Goal: Browse casually: Explore the website without a specific task or goal

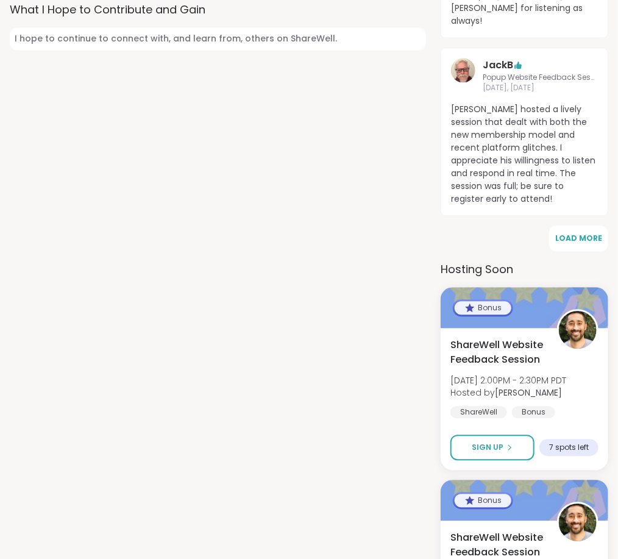
scroll to position [812, 0]
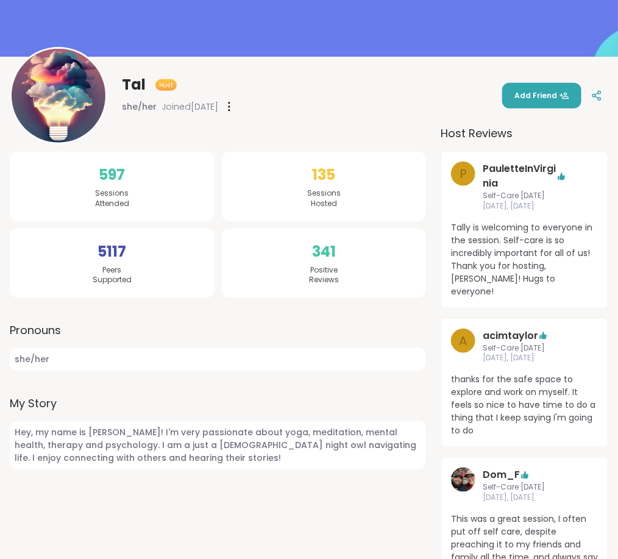
scroll to position [108, 0]
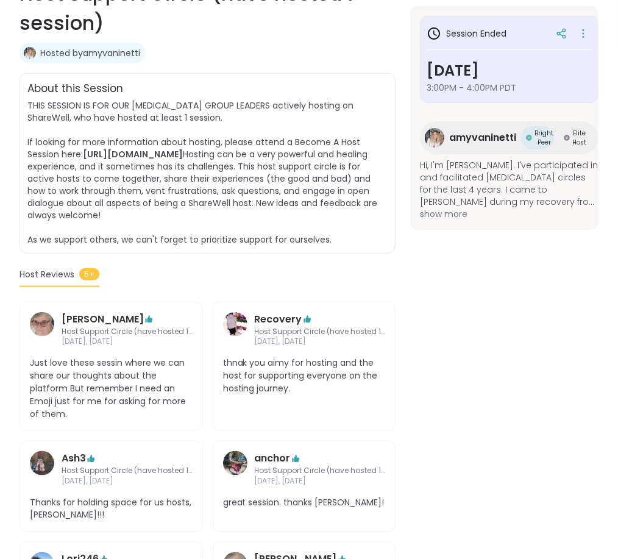
scroll to position [271, 0]
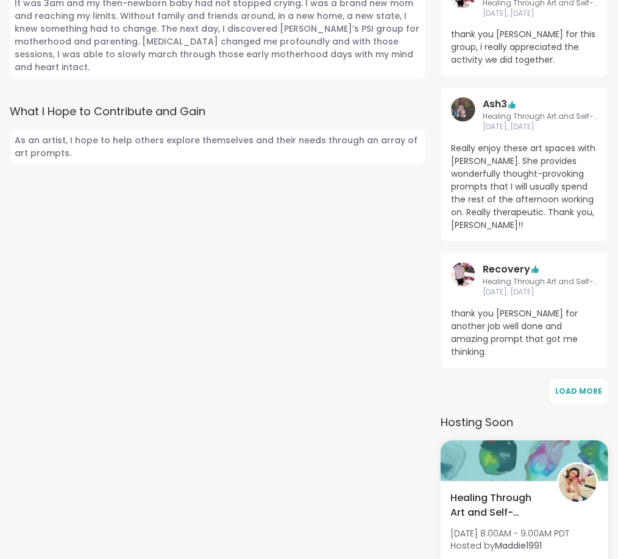
scroll to position [786, 0]
